Goal: Task Accomplishment & Management: Complete application form

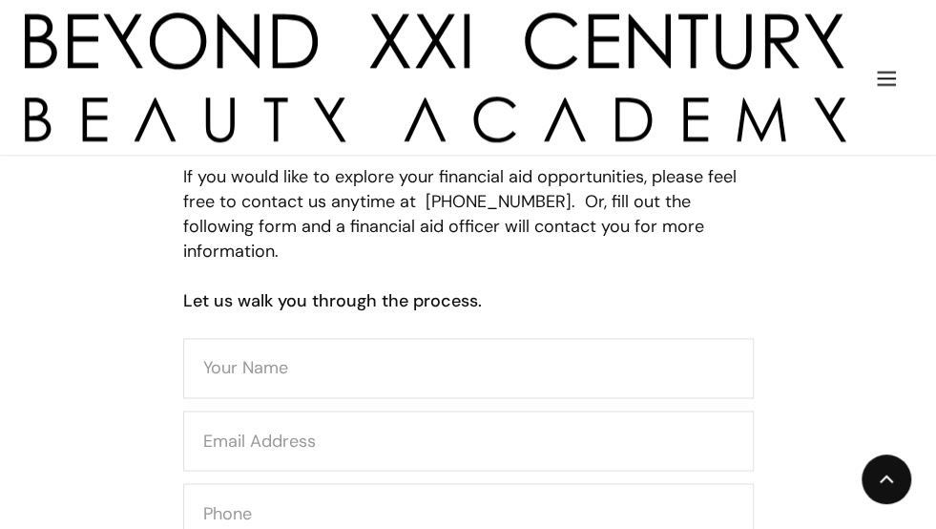
scroll to position [1145, 0]
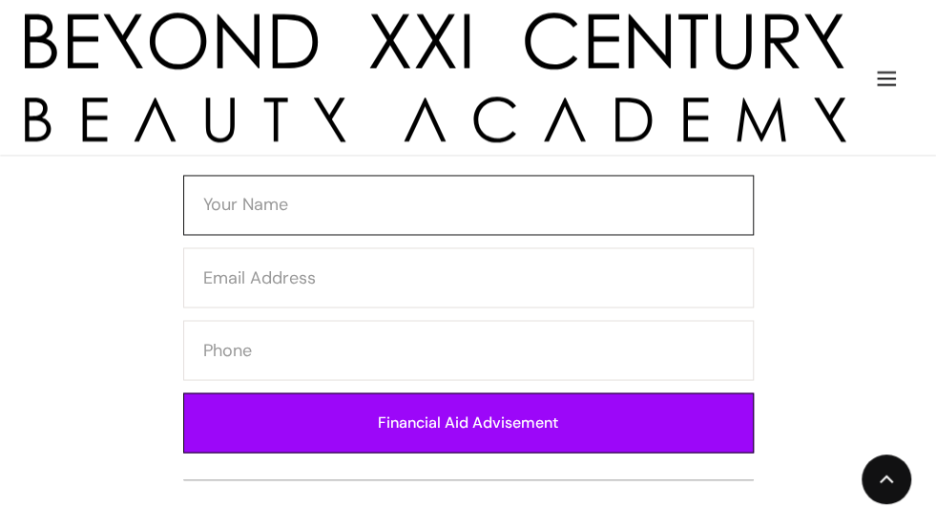
click at [407, 175] on input "Contact Form" at bounding box center [468, 205] width 571 height 60
type input "Mandy Martinez"
type input "mandymartinez4k81@gmail.com"
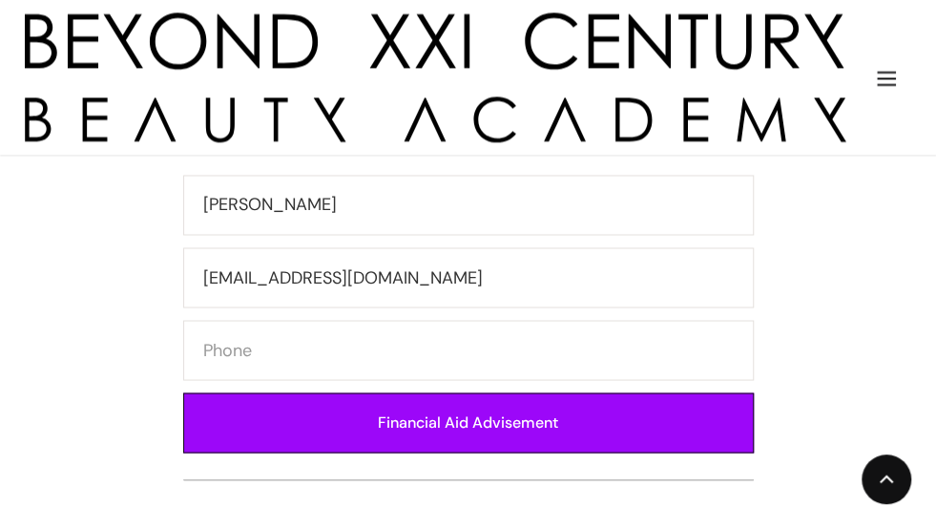
type input "5623022911"
click at [517, 392] on input "Financial Aid Advisement" at bounding box center [468, 422] width 571 height 60
type input "Please wait..."
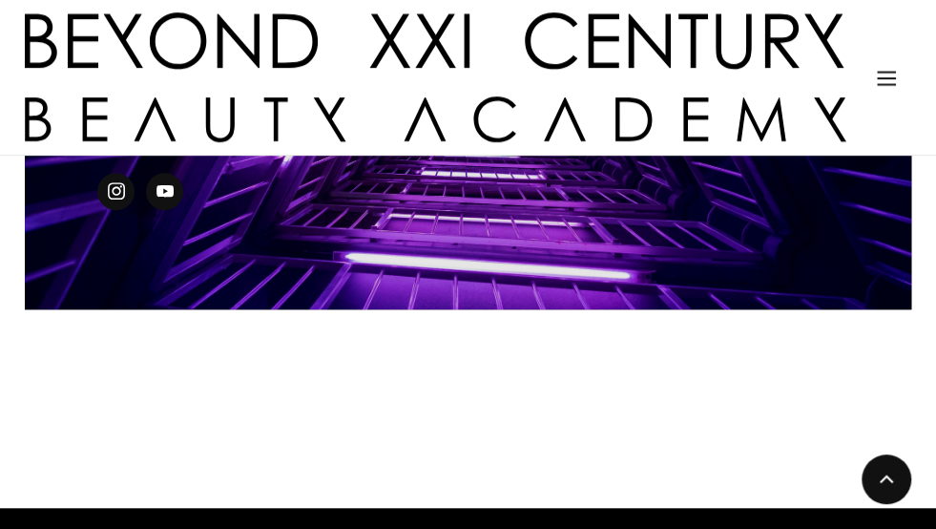
scroll to position [763, 0]
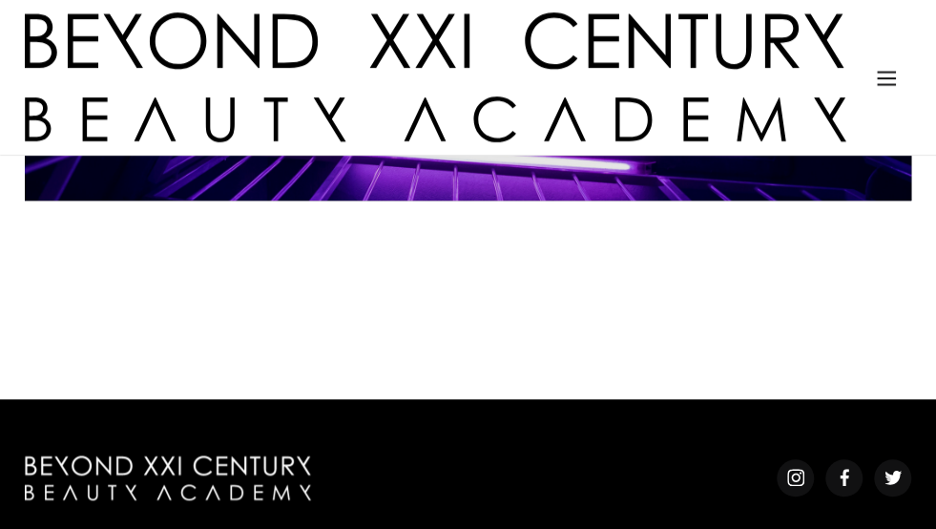
scroll to position [191, 0]
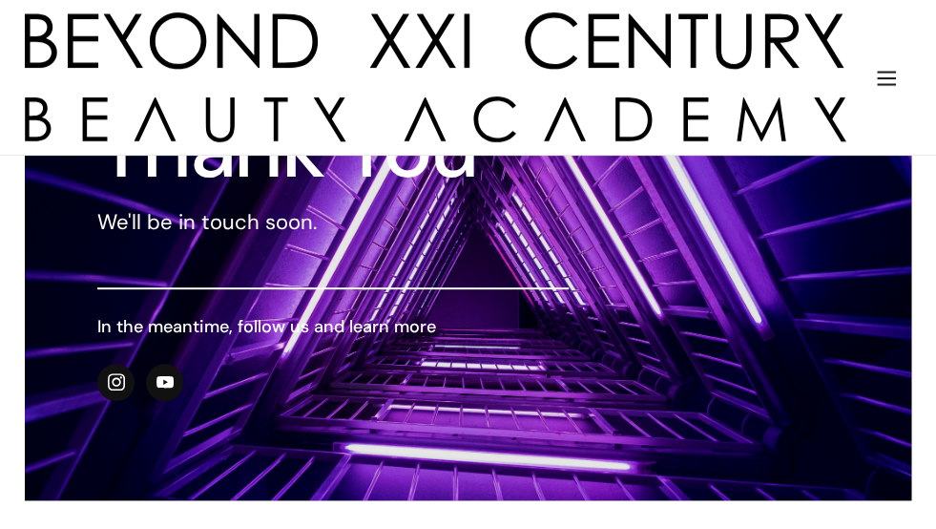
click at [0, 0] on div "Courses" at bounding box center [0, 0] width 0 height 0
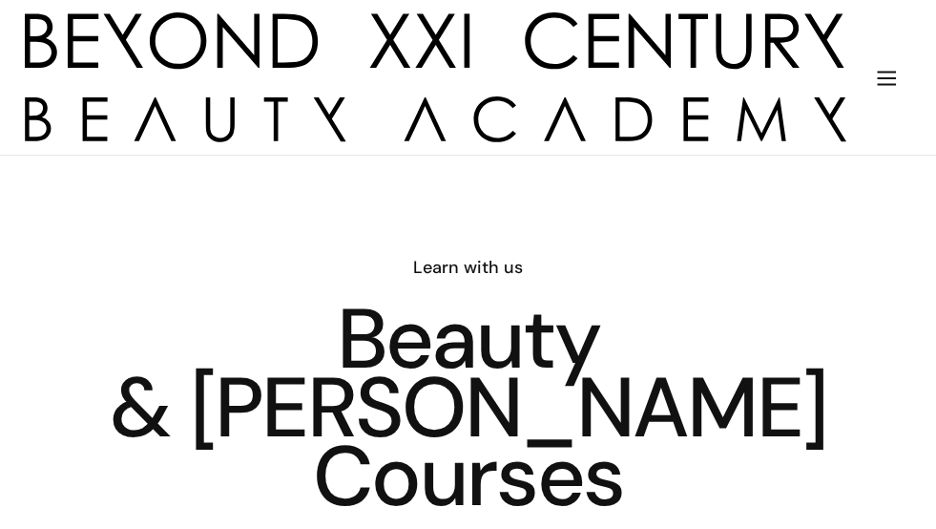
click at [0, 0] on link "Nail Tech" at bounding box center [0, 0] width 0 height 0
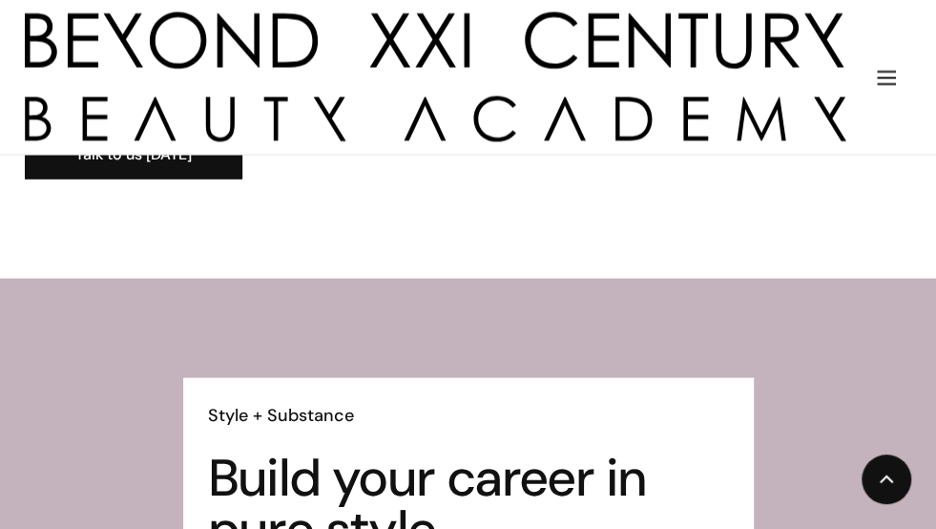
scroll to position [4226, 0]
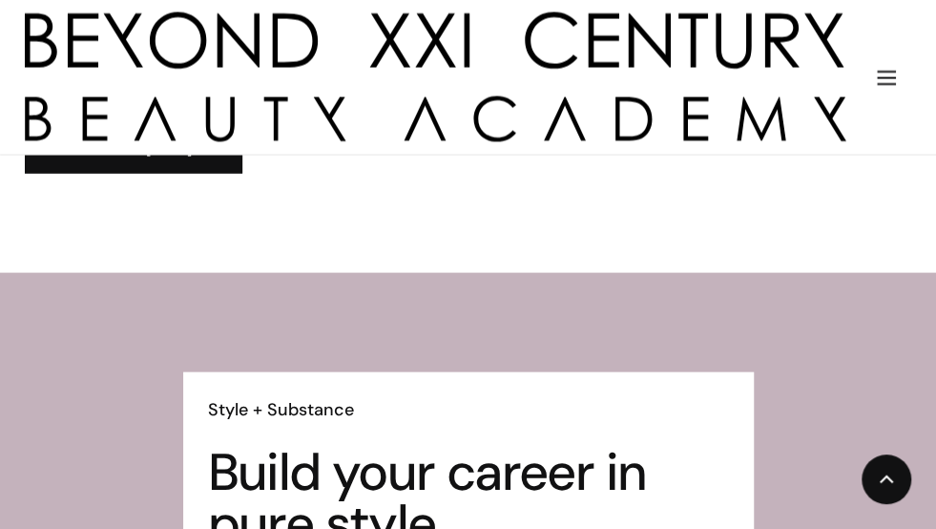
click at [0, 0] on div "Financial Aid" at bounding box center [0, 0] width 0 height 0
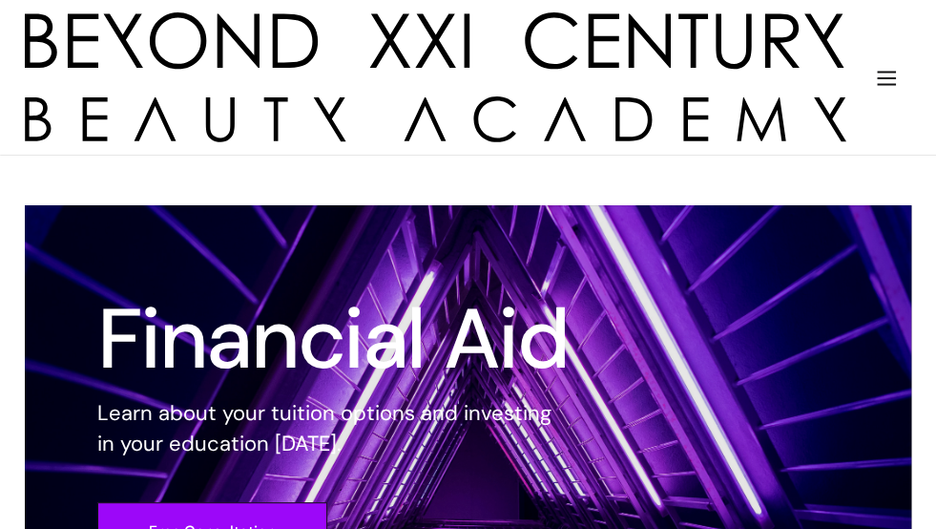
click at [0, 0] on link "Nail Tech" at bounding box center [0, 0] width 0 height 0
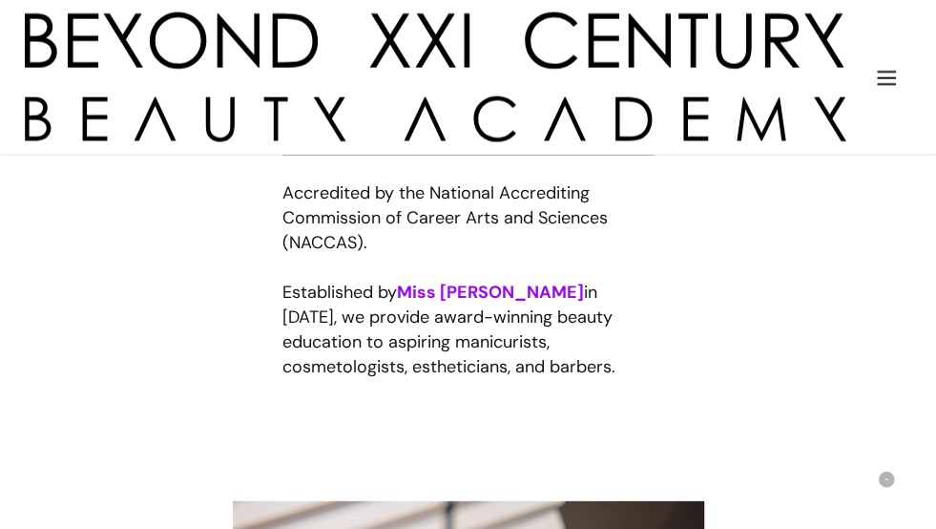
scroll to position [1718, 0]
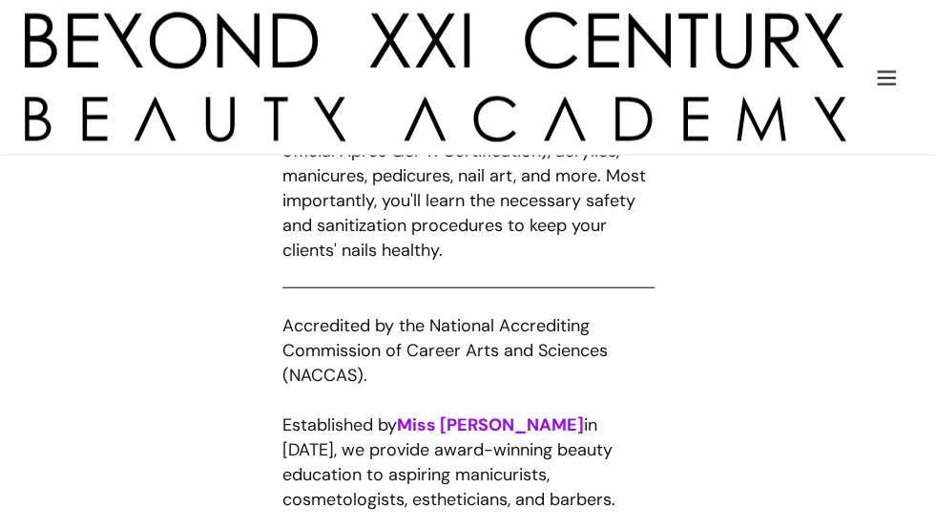
click at [0, 0] on div "Salon" at bounding box center [0, 0] width 0 height 0
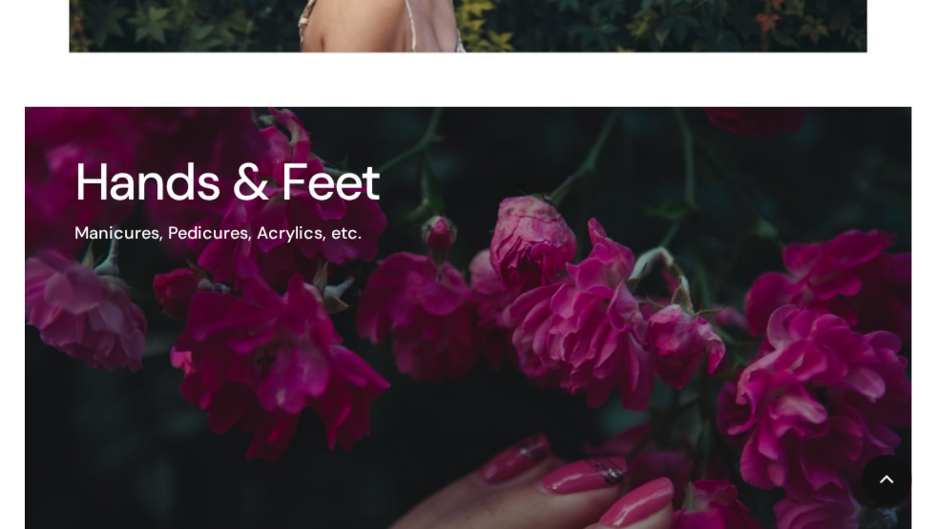
scroll to position [2290, 0]
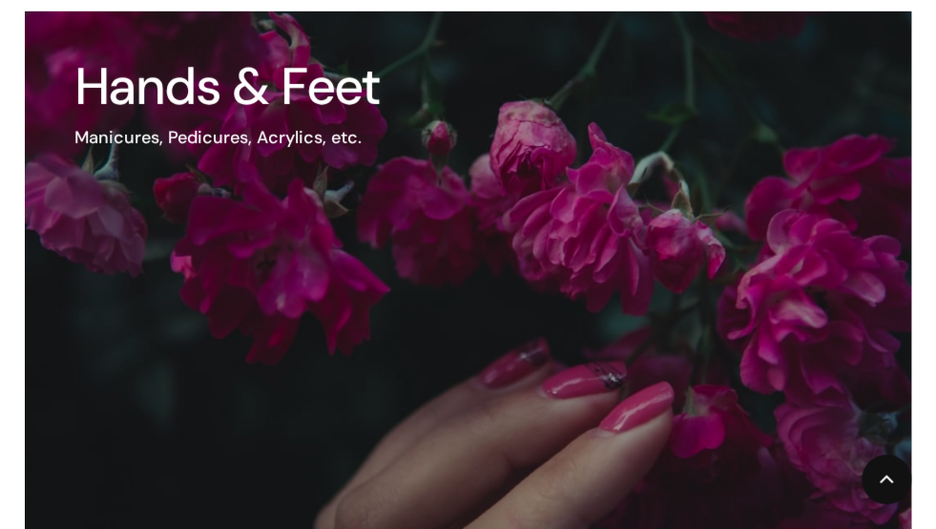
click at [585, 191] on img at bounding box center [468, 306] width 887 height 591
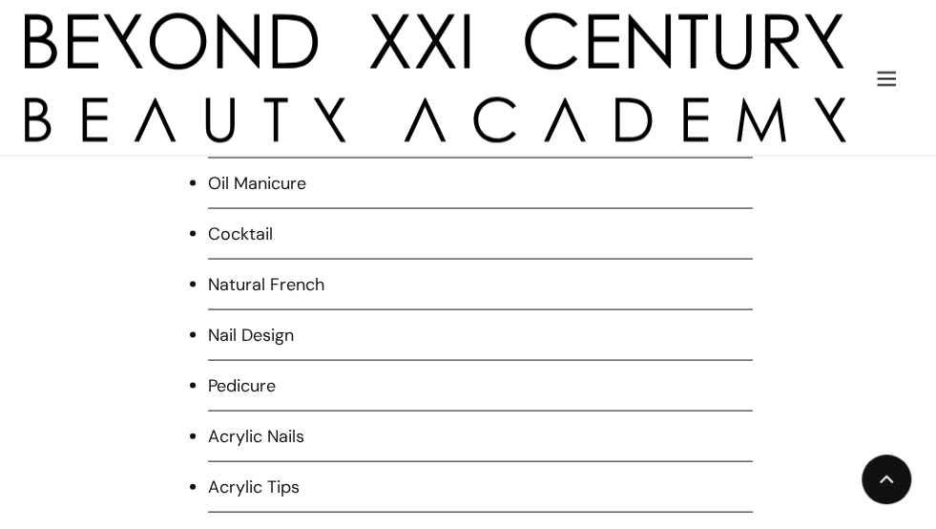
scroll to position [1527, 0]
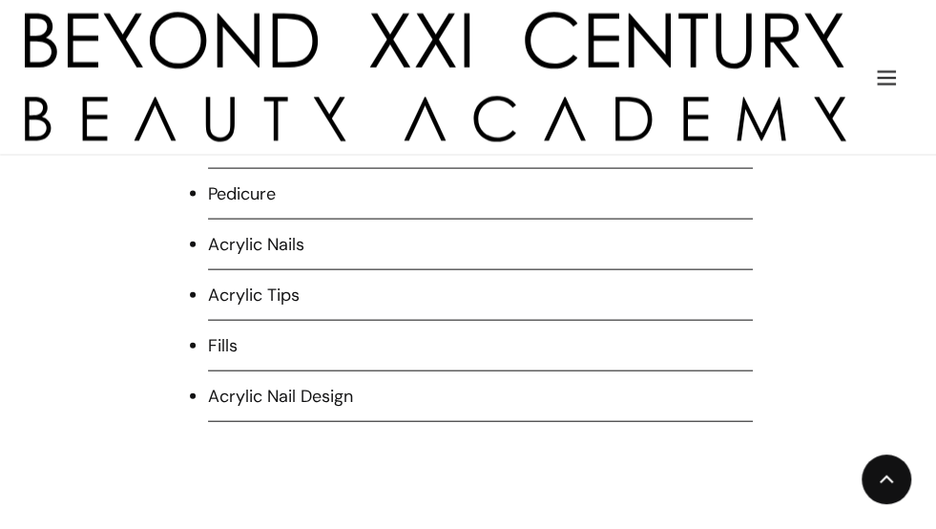
click at [234, 257] on li "Acrylic Nails" at bounding box center [480, 251] width 545 height 38
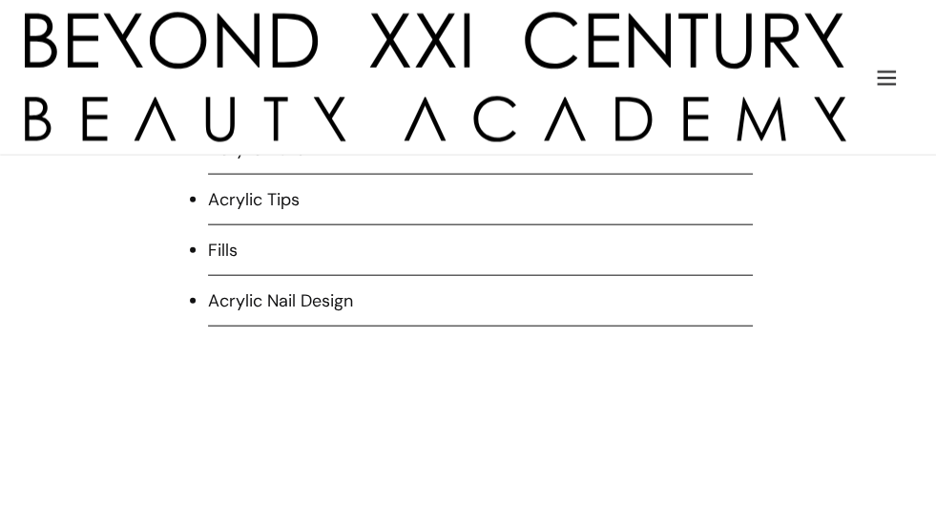
scroll to position [1241, 0]
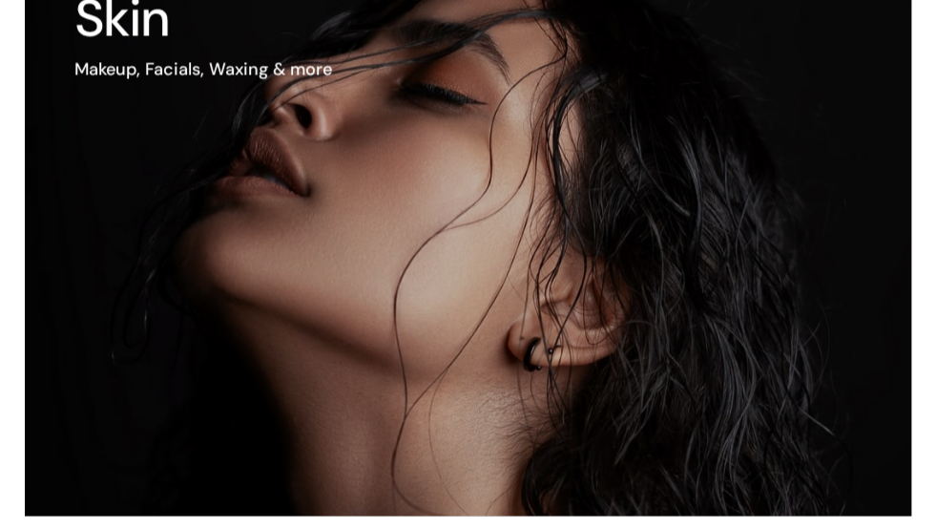
scroll to position [859, 0]
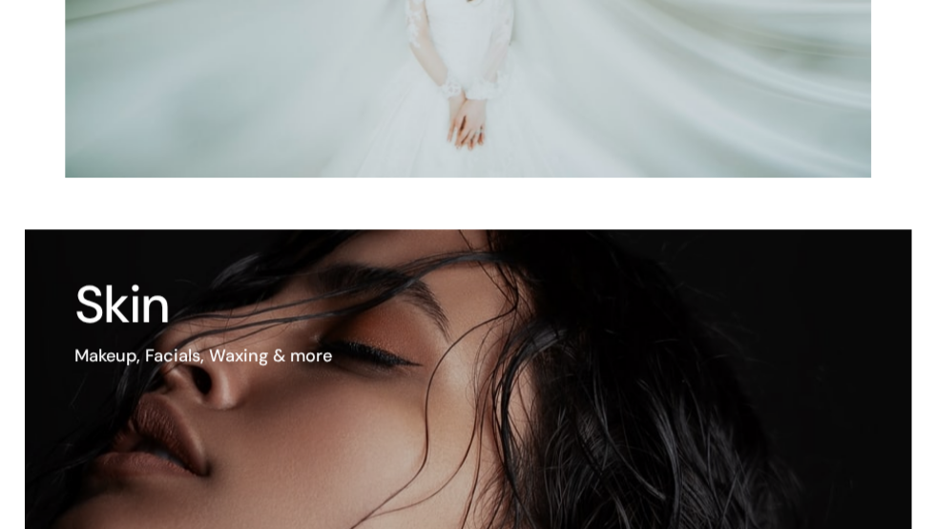
click at [303, 291] on img at bounding box center [399, 515] width 1064 height 686
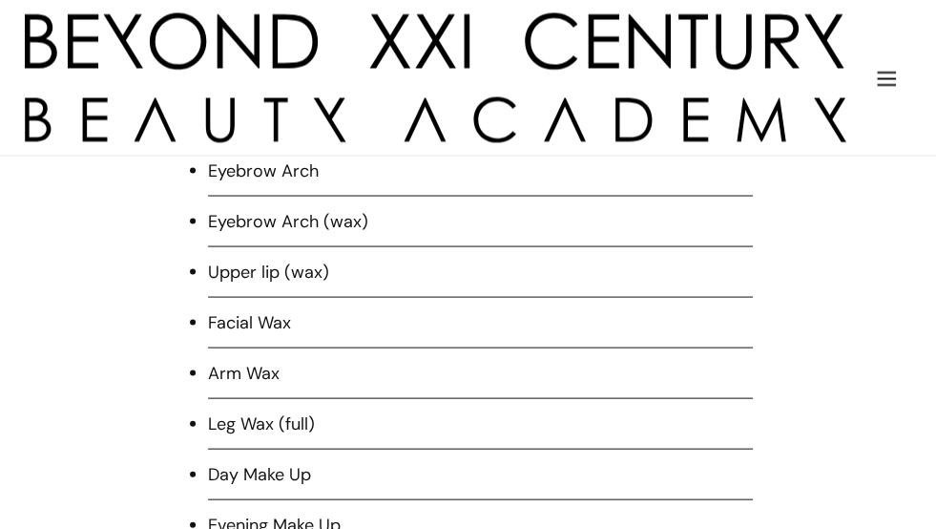
scroll to position [1241, 0]
